Goal: Information Seeking & Learning: Learn about a topic

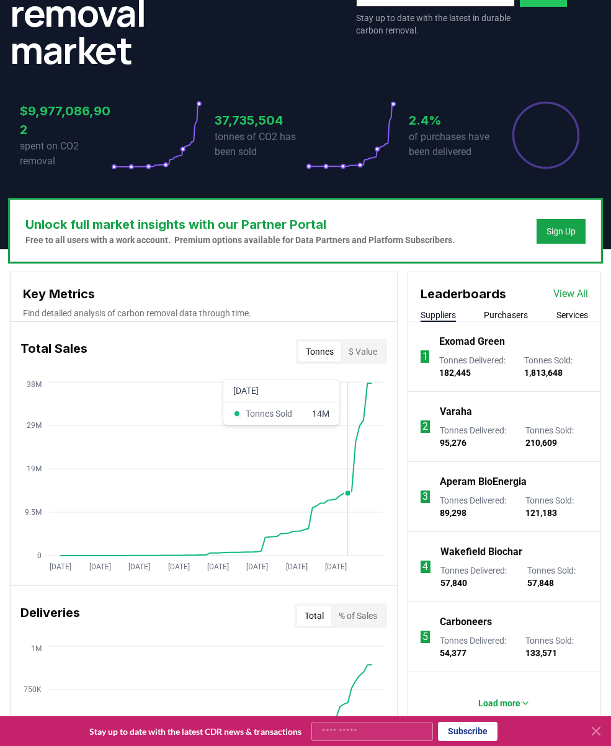
scroll to position [247, 0]
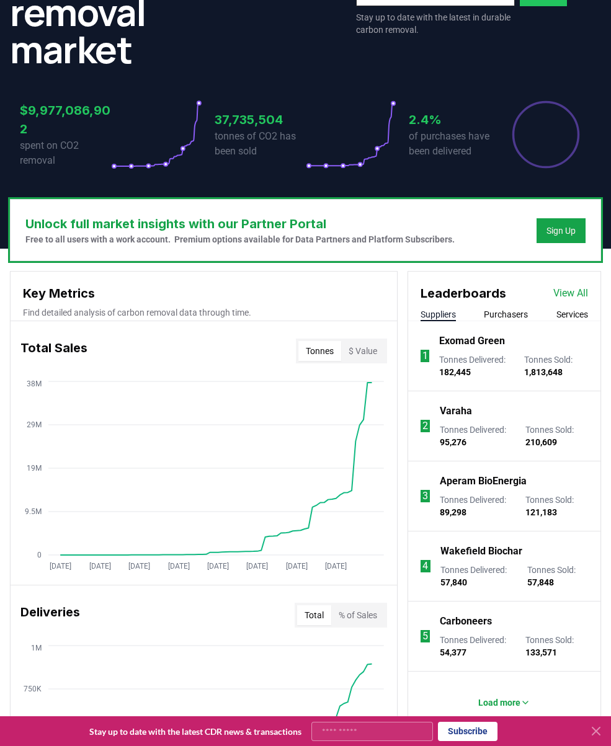
click at [491, 375] on p "Tonnes Delivered : 182,445" at bounding box center [475, 366] width 72 height 25
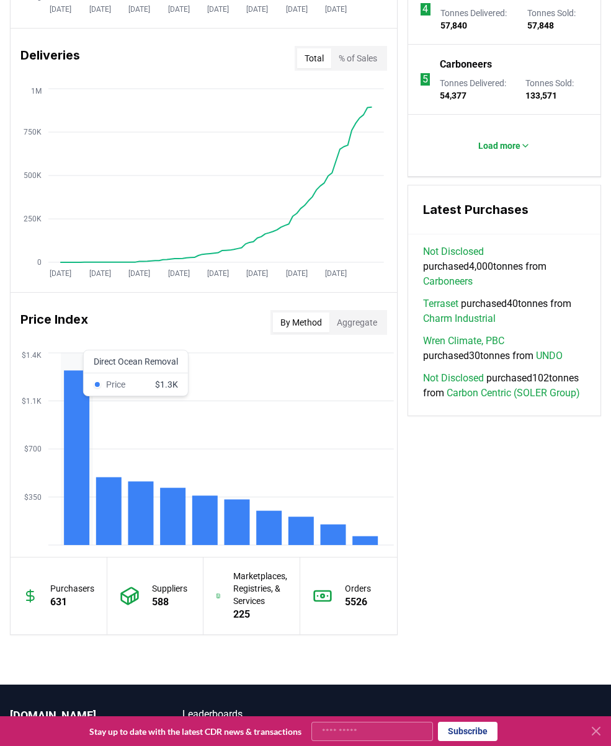
scroll to position [805, 0]
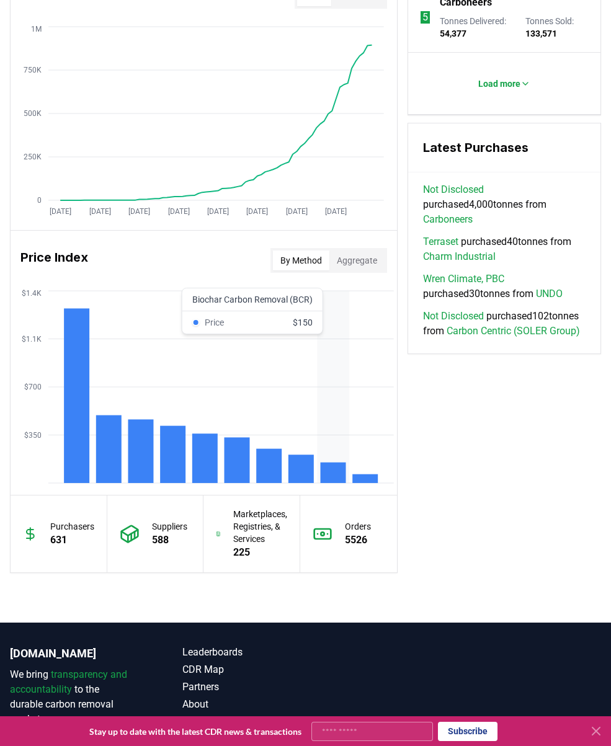
click at [331, 473] on rect at bounding box center [333, 473] width 25 height 20
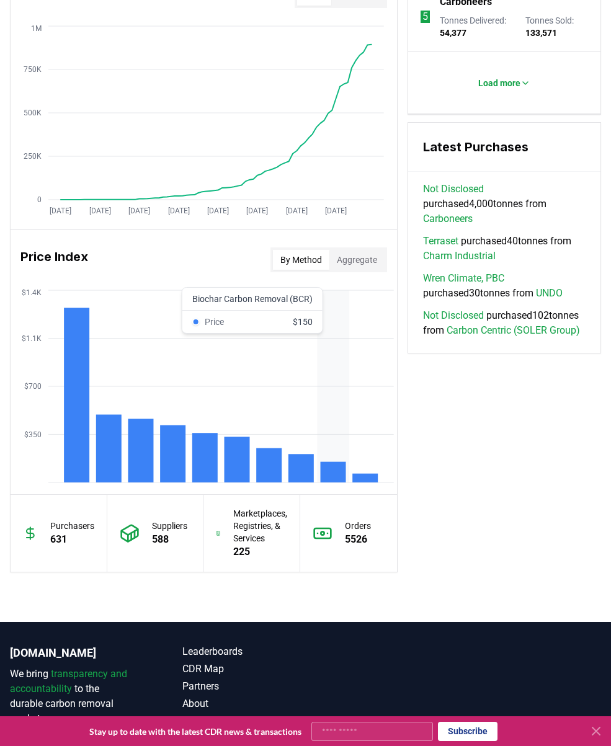
click at [331, 473] on rect at bounding box center [333, 472] width 25 height 20
drag, startPoint x: 331, startPoint y: 473, endPoint x: 495, endPoint y: 448, distance: 165.5
click at [495, 448] on div "Key Metrics Find detailed analysis of carbon removal data through time. Total S…" at bounding box center [305, 111] width 591 height 921
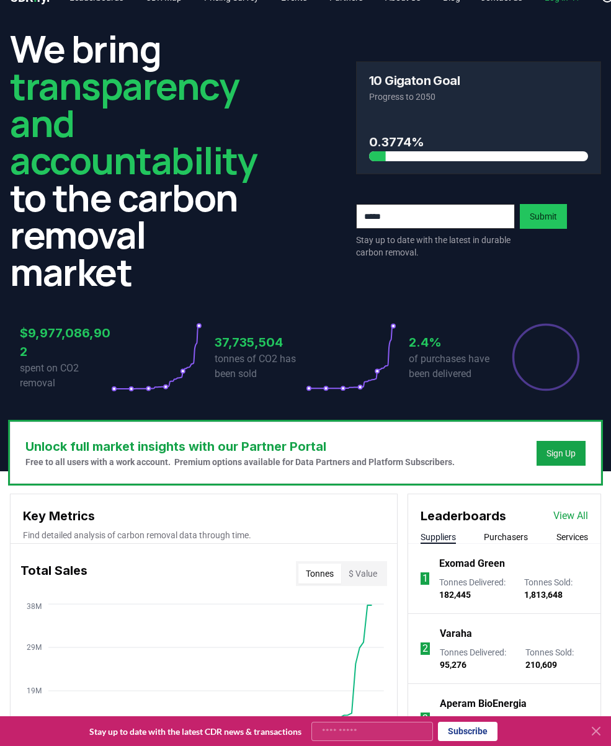
scroll to position [0, 0]
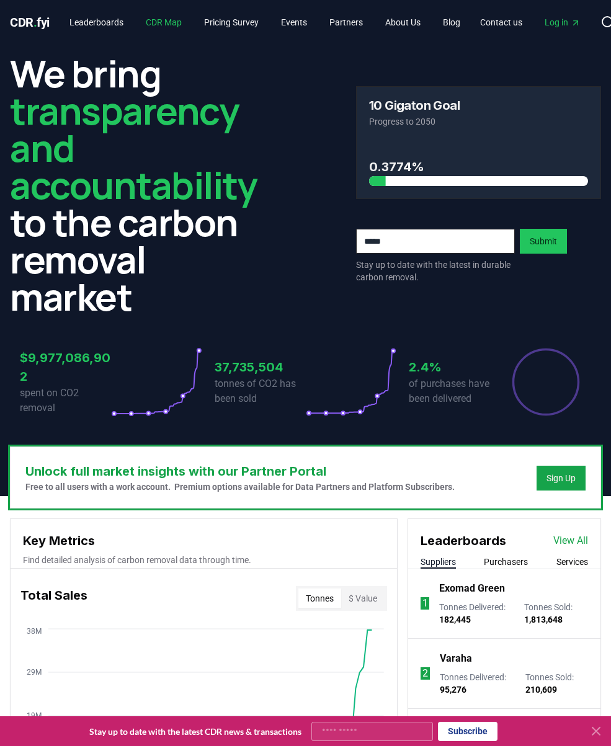
click at [141, 24] on link "CDR Map" at bounding box center [164, 22] width 56 height 22
